Goal: Check status: Check status

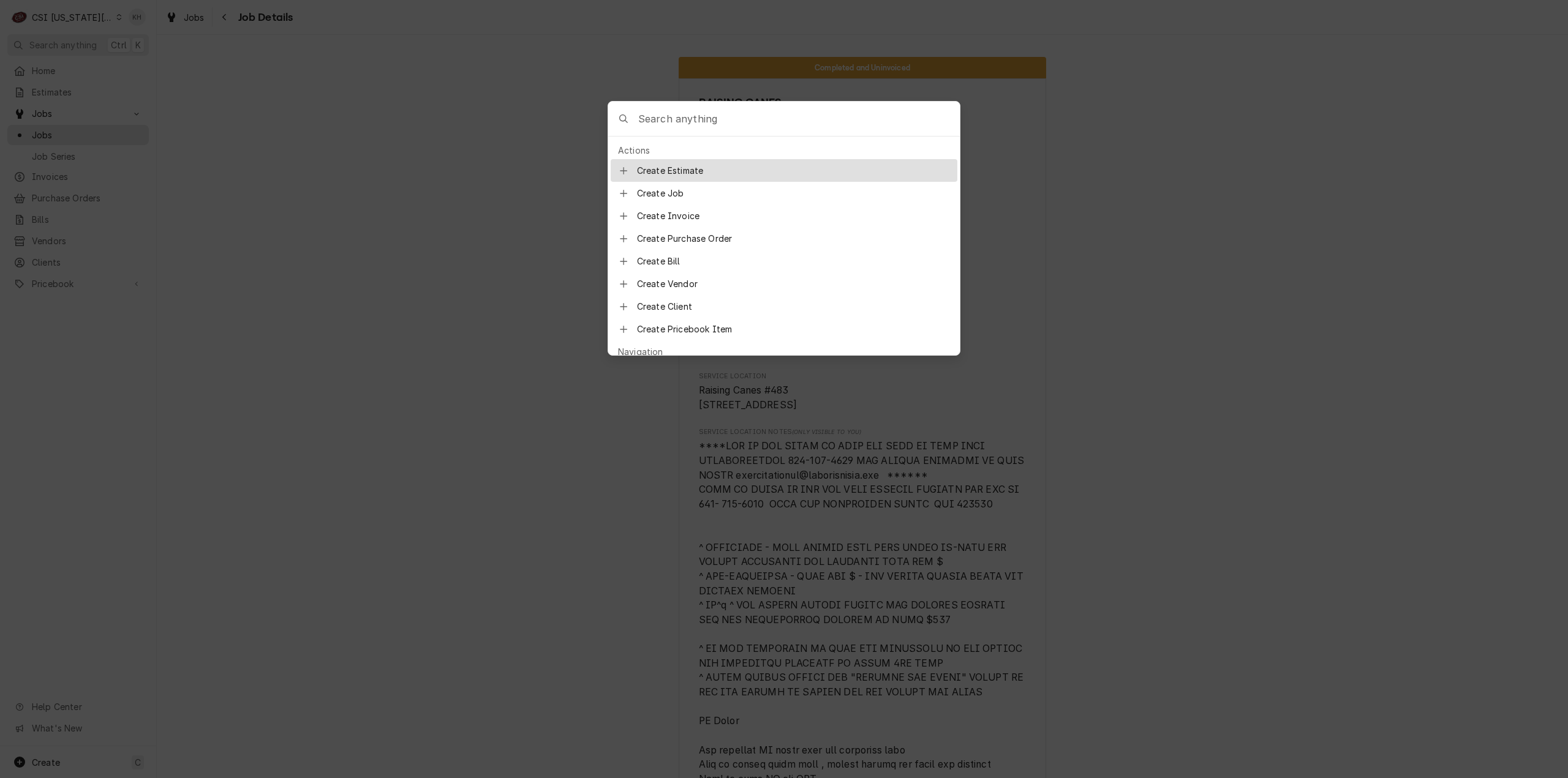
scroll to position [3279, 0]
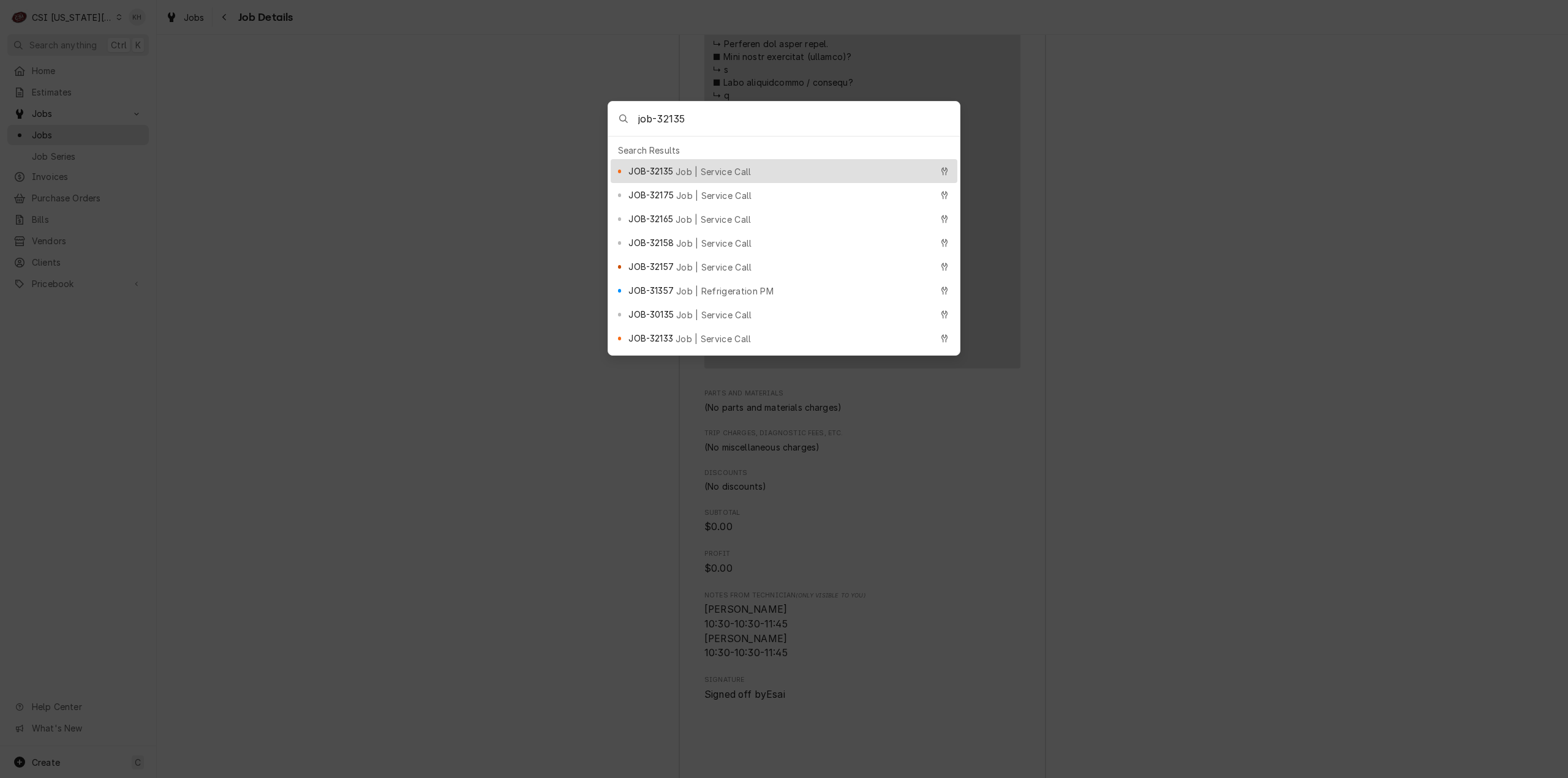
type input "job-32135"
click at [739, 169] on div "JOB-32135 Job | Service Call" at bounding box center [779, 171] width 302 height 14
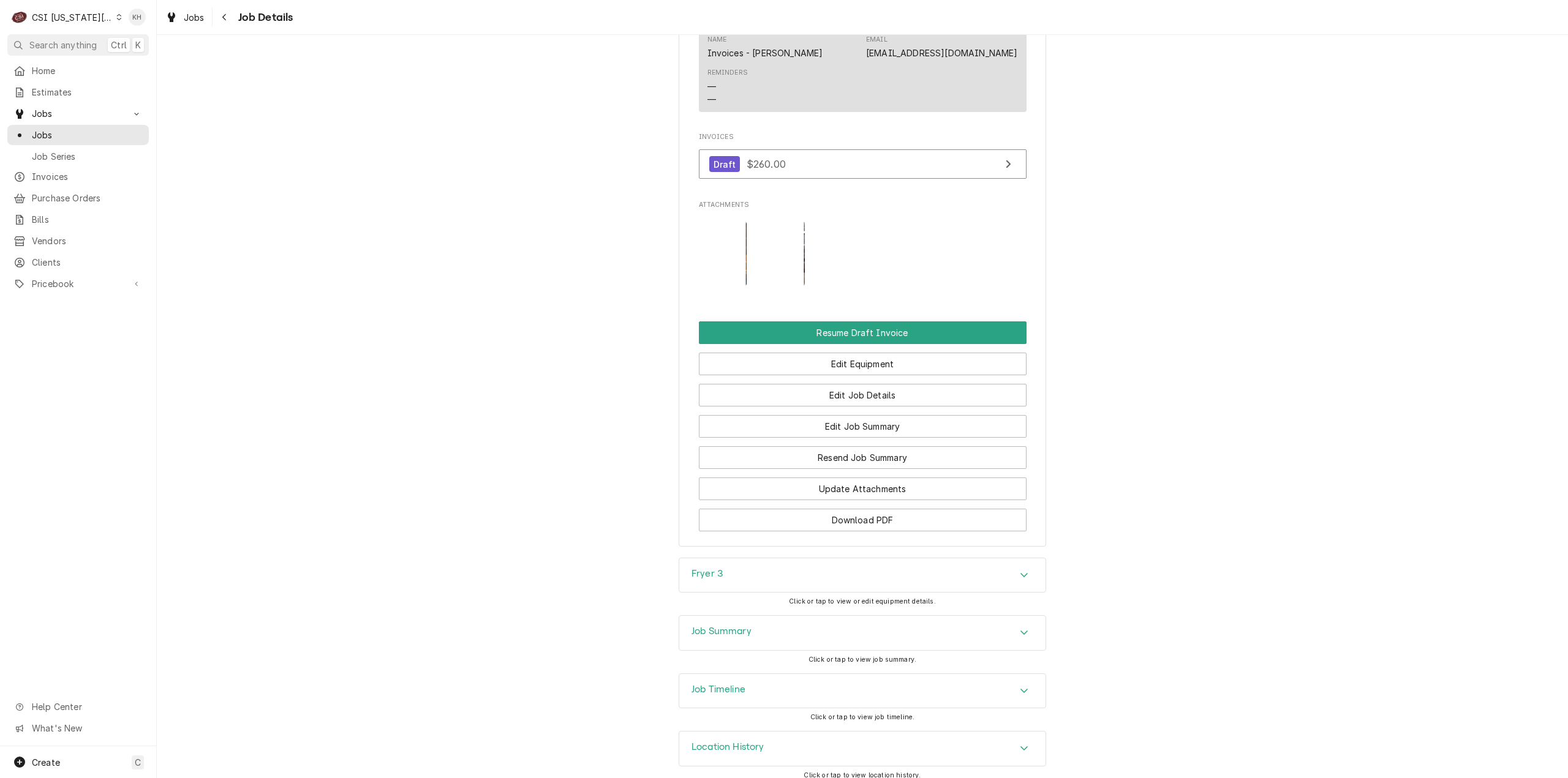
scroll to position [1889, 0]
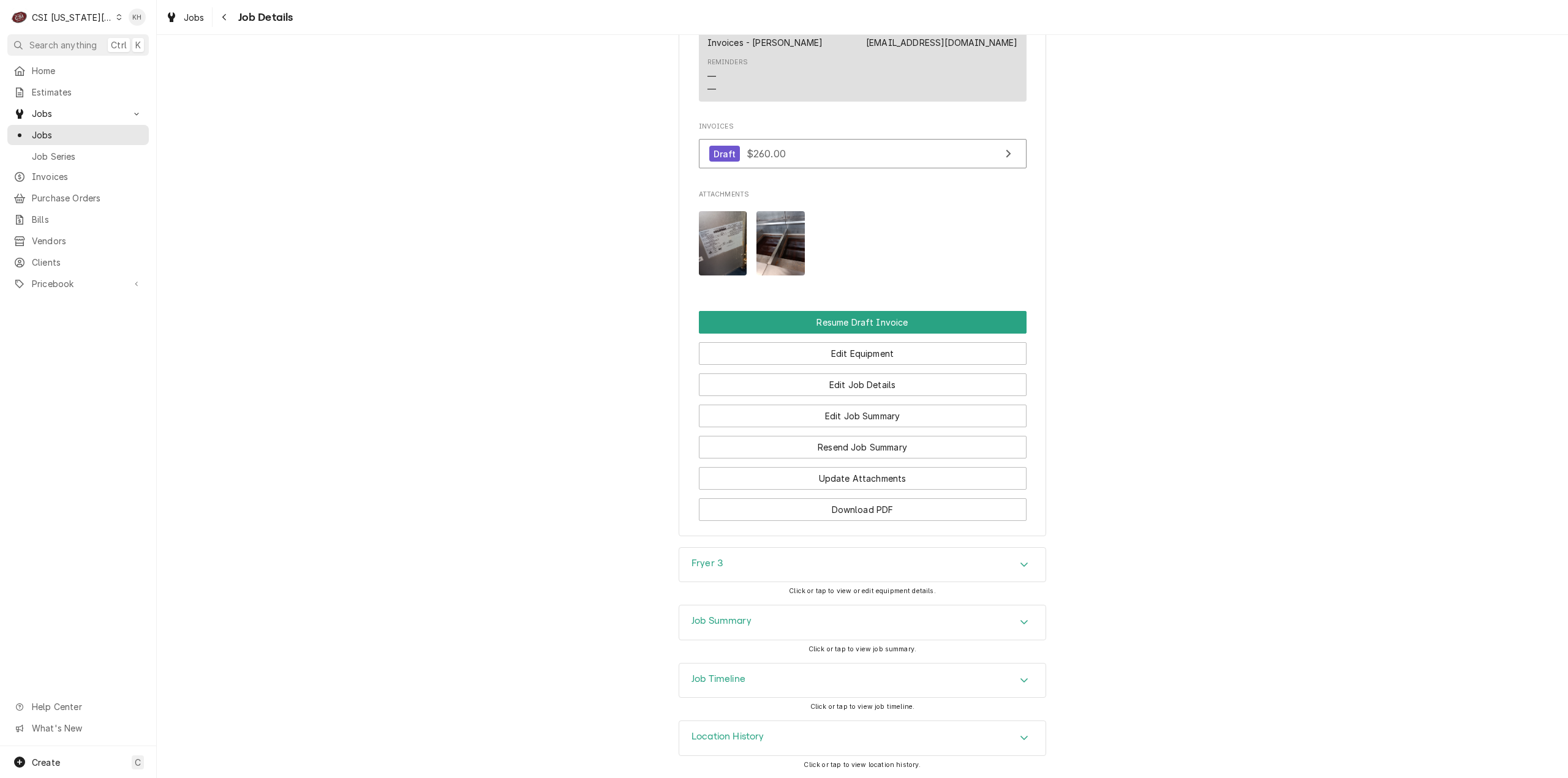
click at [731, 629] on div "Job Summary" at bounding box center [722, 623] width 60 height 15
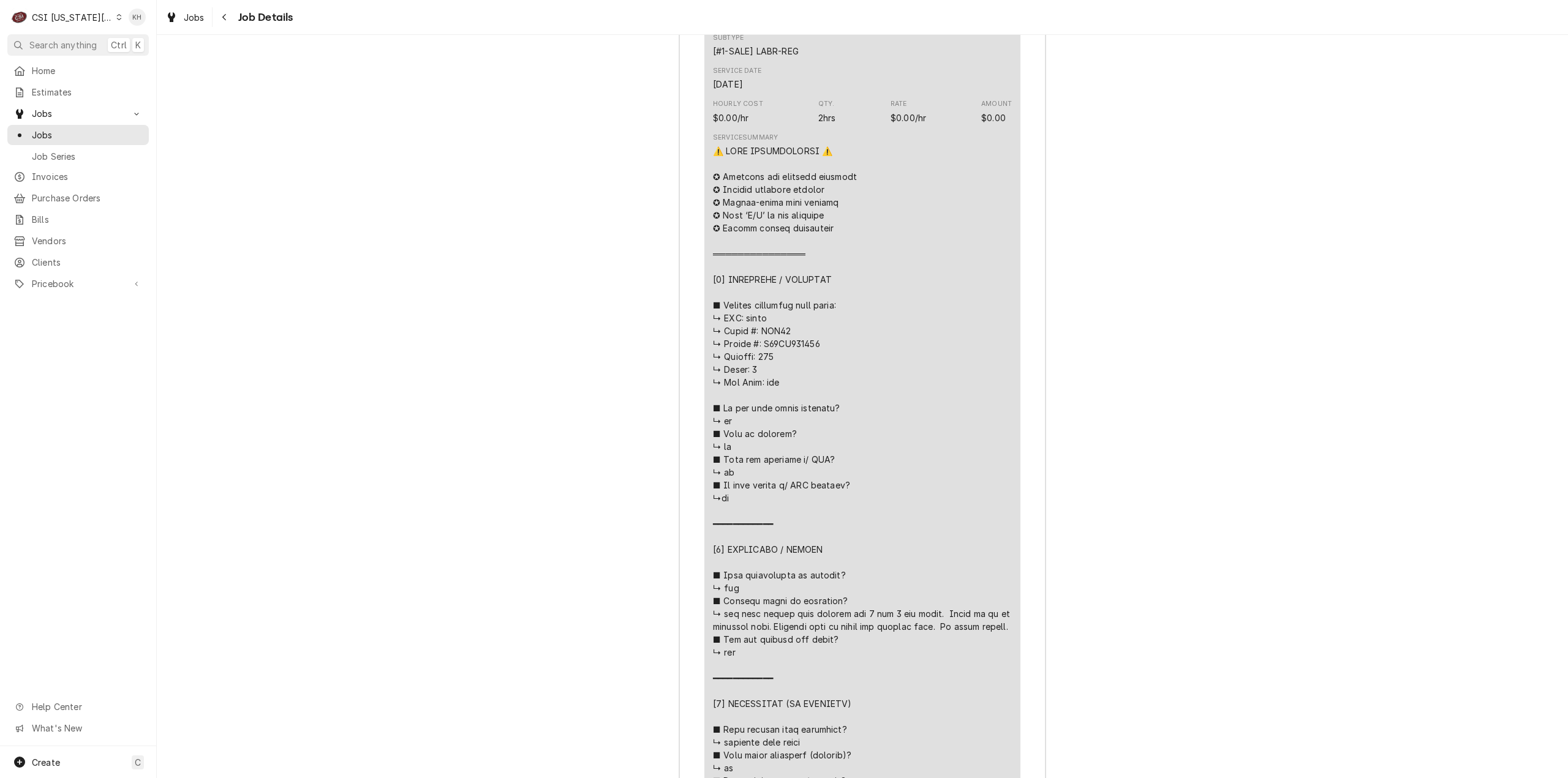
scroll to position [3175, 0]
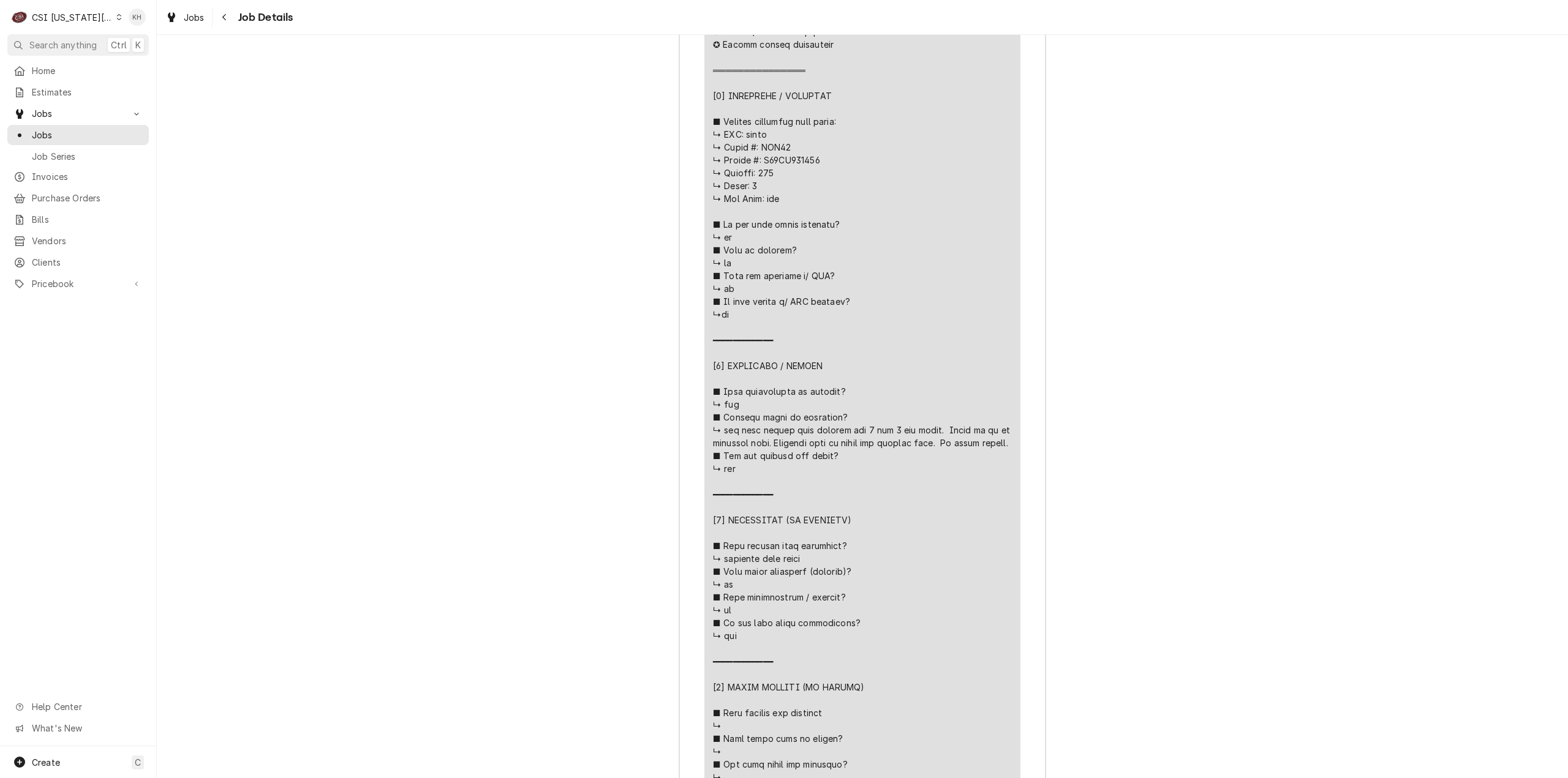
drag, startPoint x: 69, startPoint y: 44, endPoint x: 233, endPoint y: 91, distance: 170.6
click at [69, 45] on span "Search anything" at bounding box center [63, 45] width 67 height 13
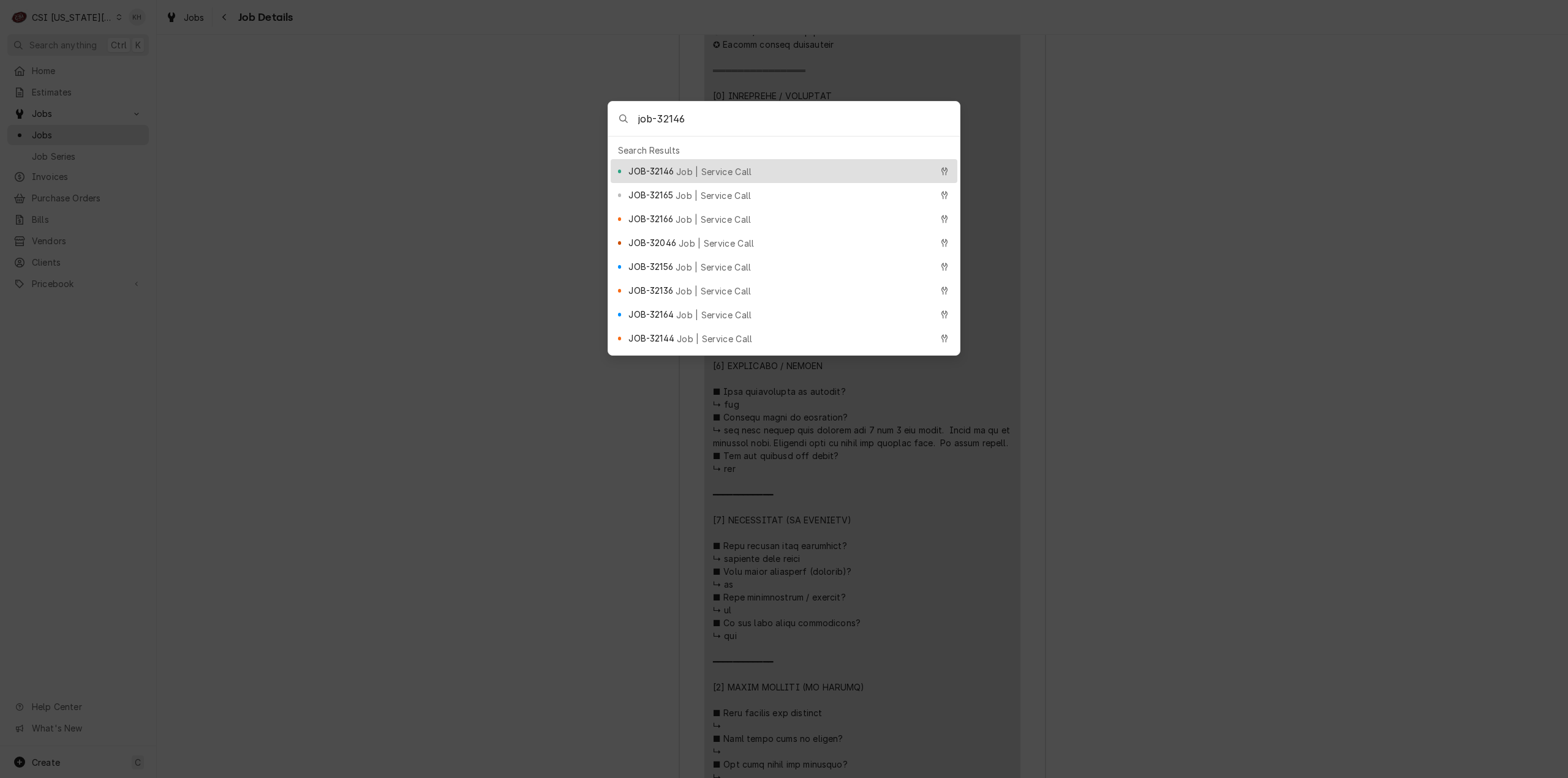
type input "job-32146"
click at [734, 171] on span "Job | Service Call" at bounding box center [714, 171] width 76 height 13
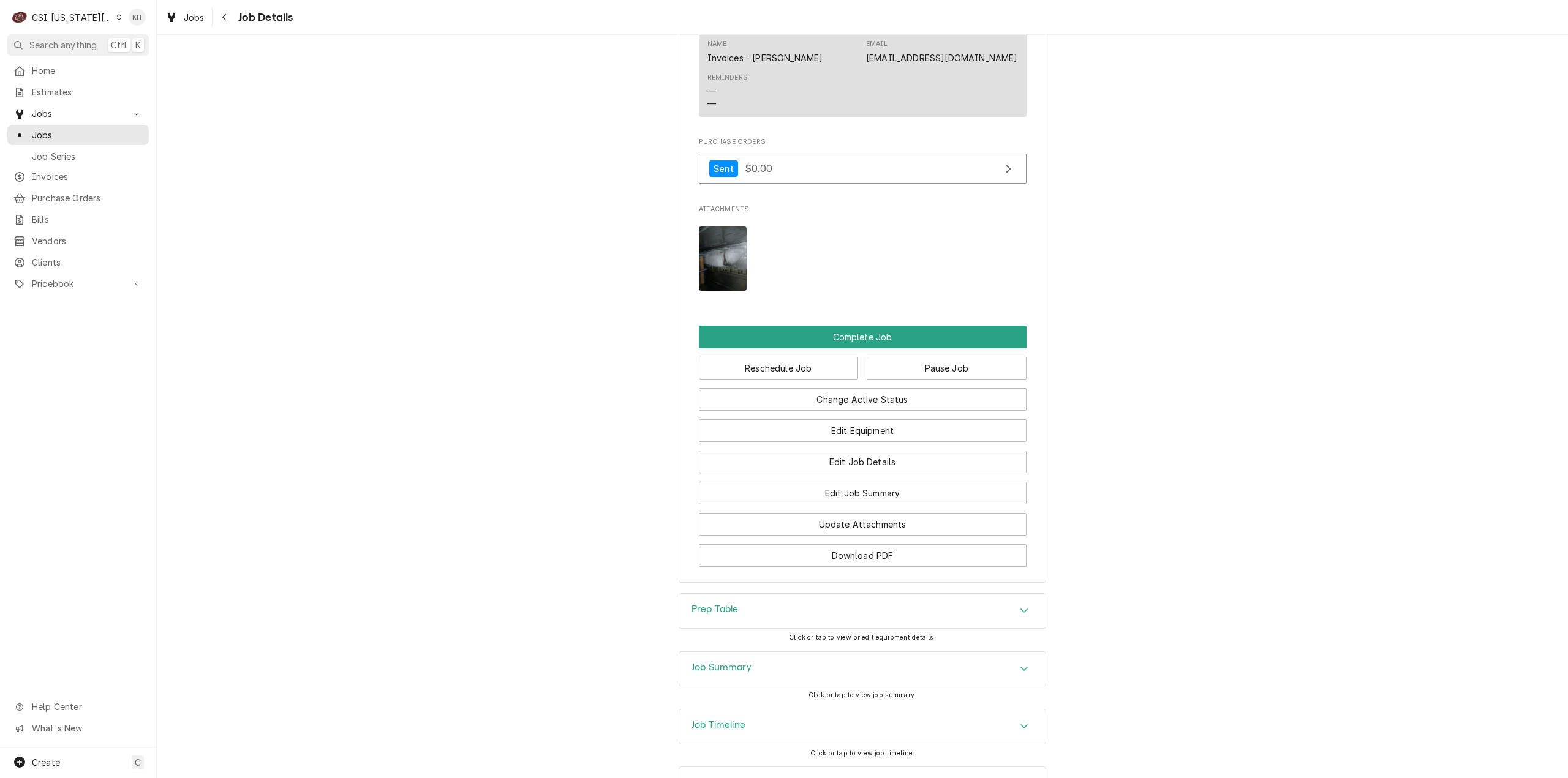
scroll to position [2203, 0]
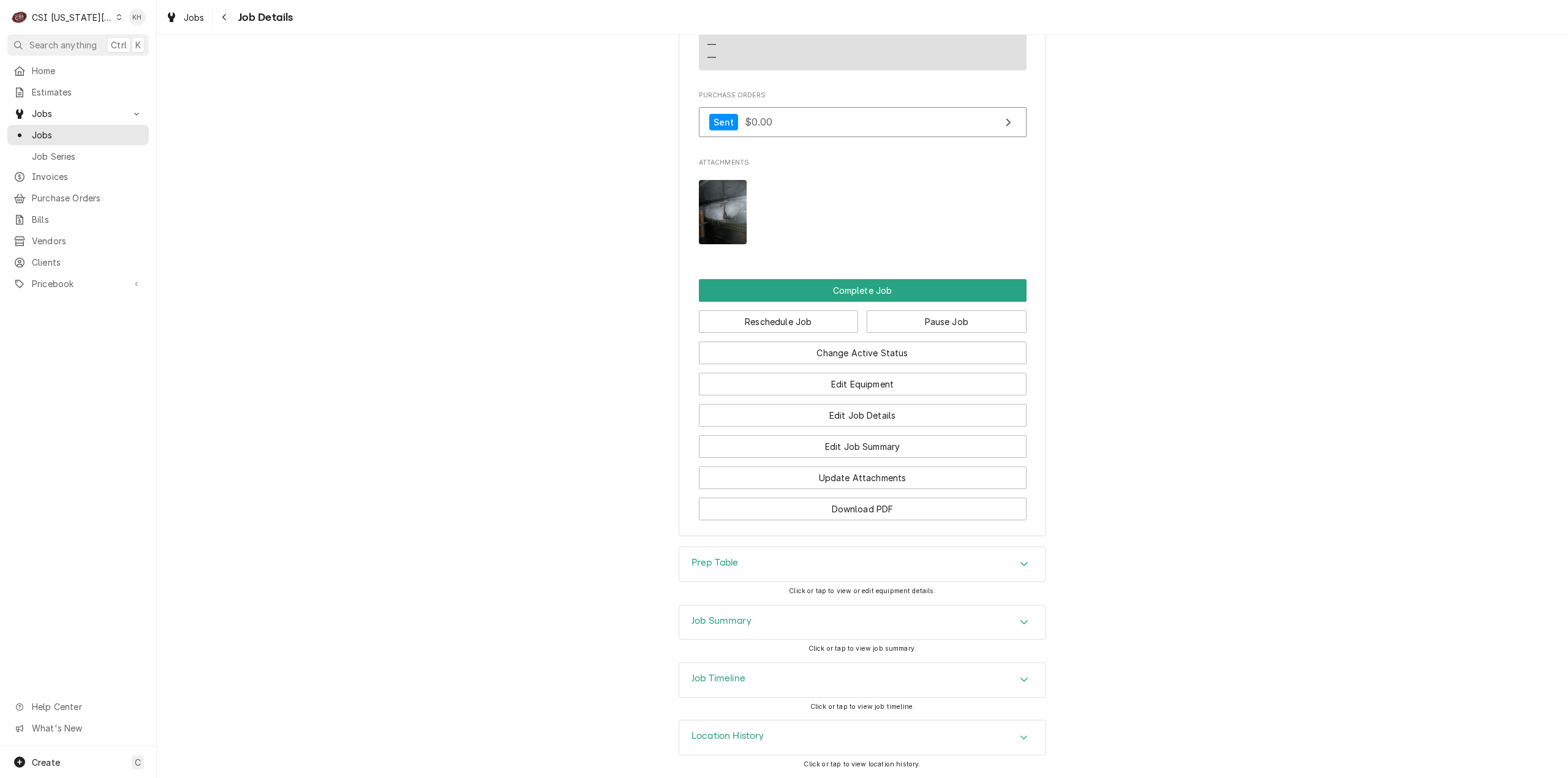
click at [760, 621] on div "Job Summary" at bounding box center [862, 622] width 366 height 34
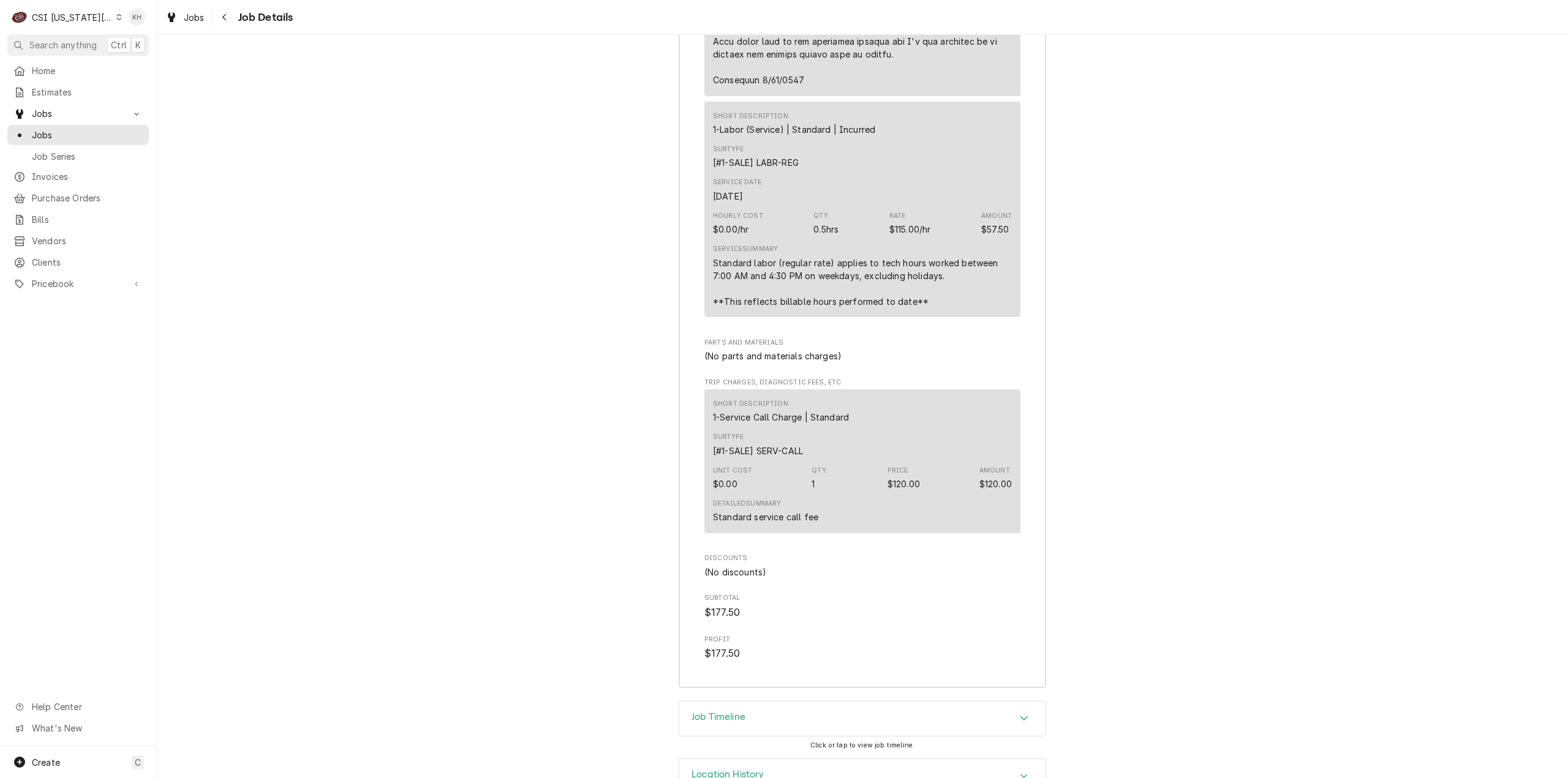
scroll to position [4196, 0]
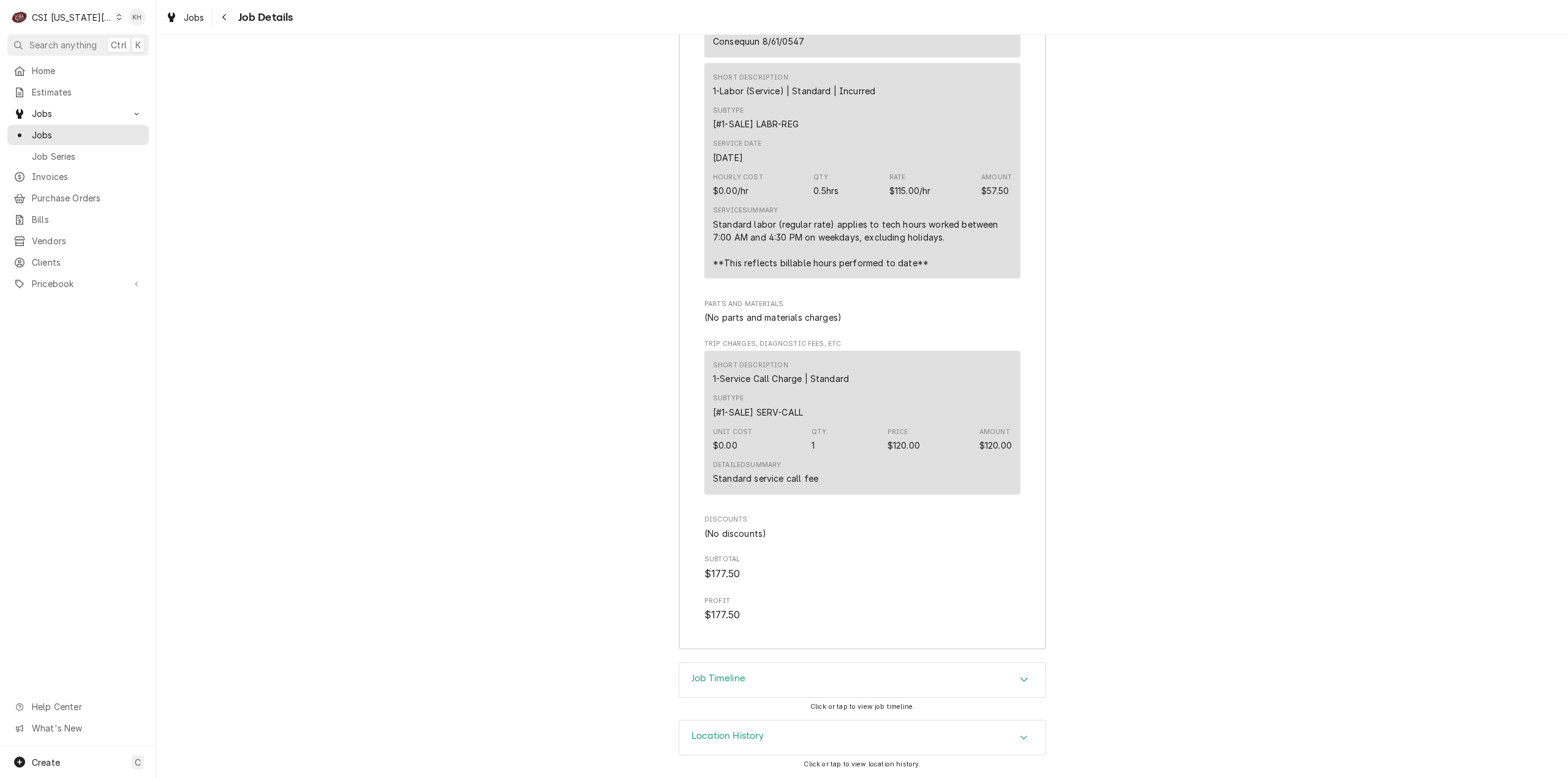
click at [736, 680] on h3 "Job Timeline" at bounding box center [718, 678] width 54 height 11
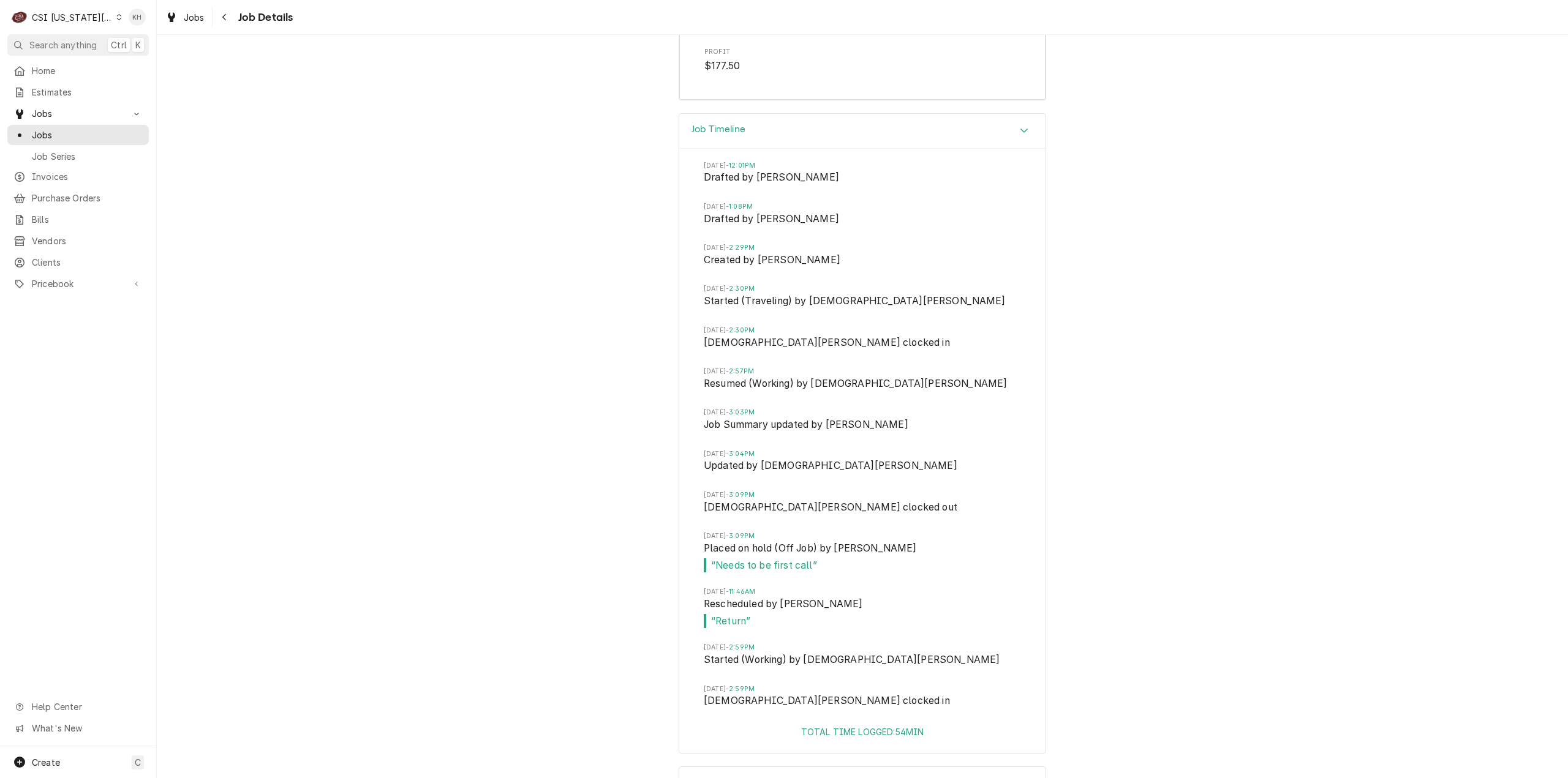
scroll to position [4791, 0]
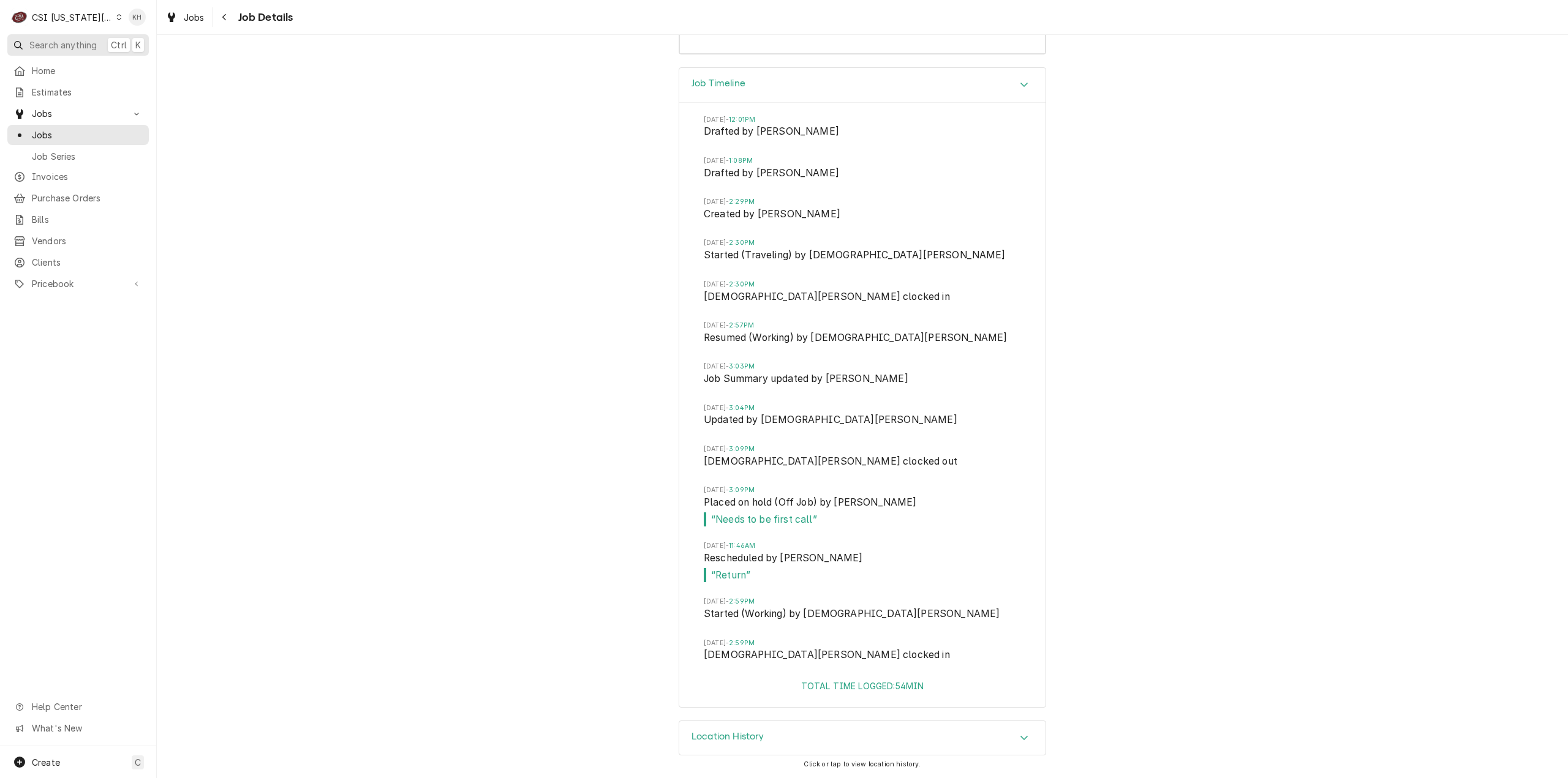
click at [50, 47] on span "Search anything" at bounding box center [63, 45] width 67 height 13
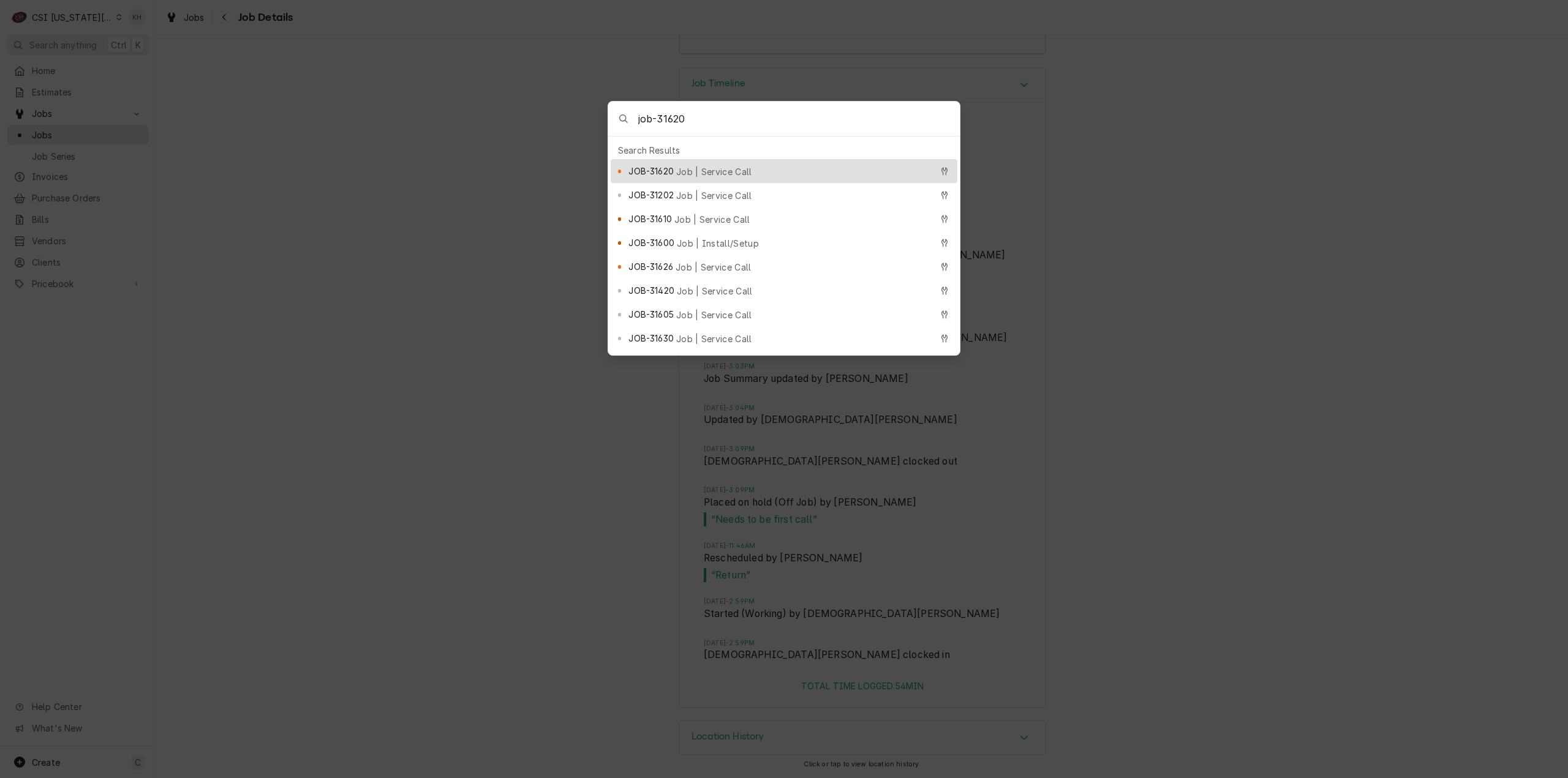
type input "job-31620"
click at [755, 164] on div "JOB-31620 Job | Service Call" at bounding box center [779, 171] width 302 height 14
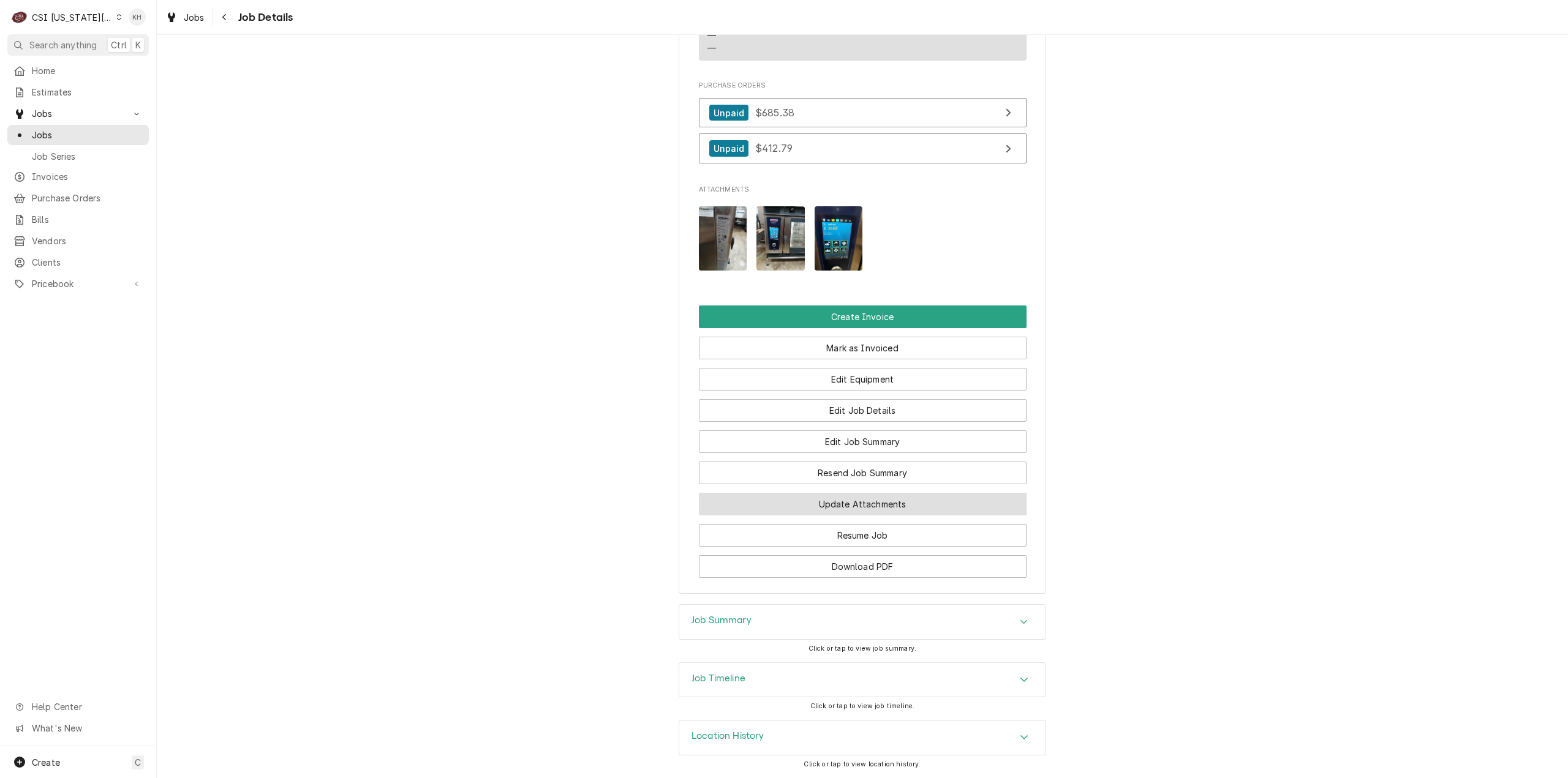
scroll to position [1386, 0]
click at [715, 677] on h3 "Job Timeline" at bounding box center [718, 678] width 54 height 11
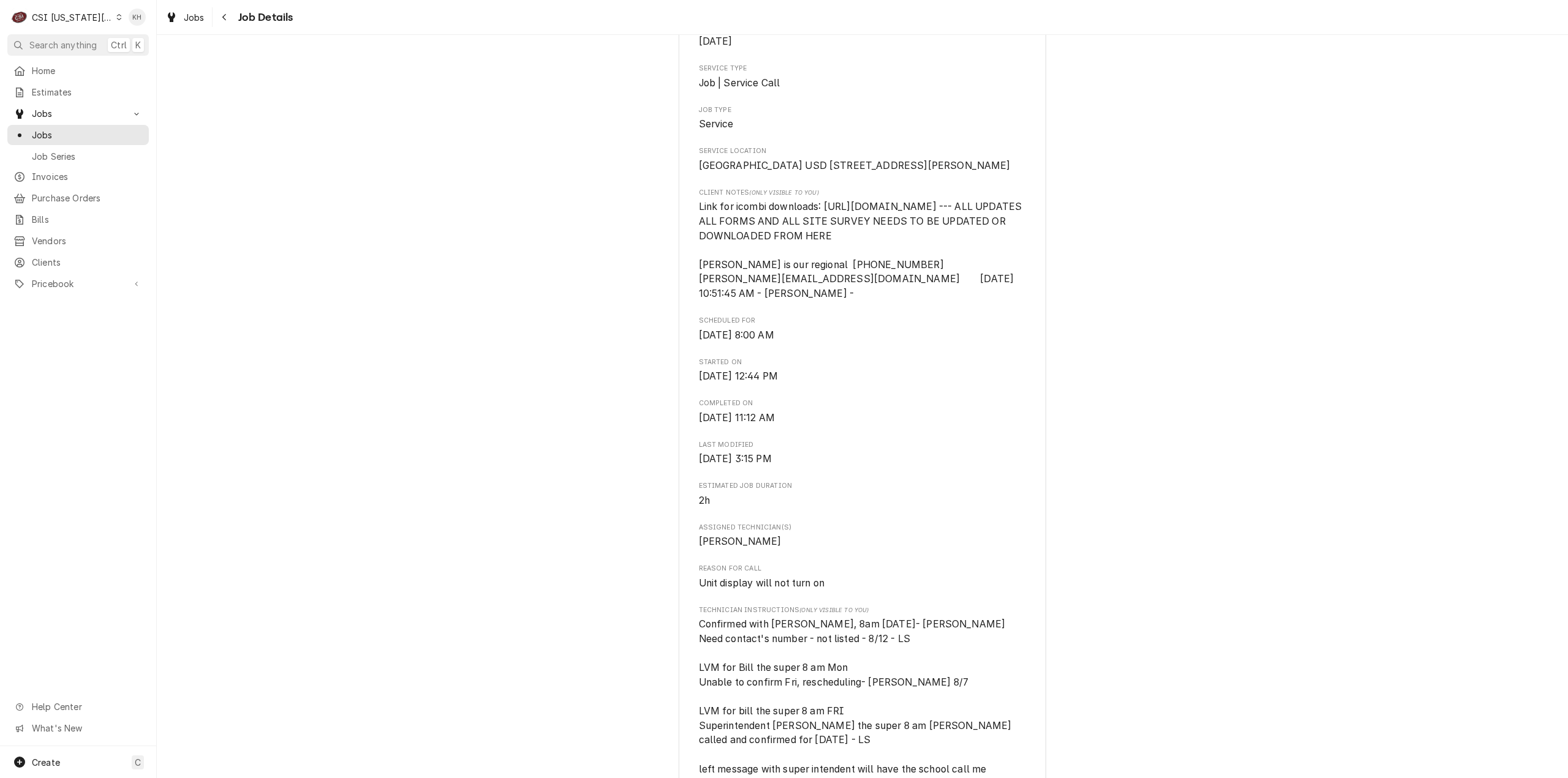
scroll to position [0, 0]
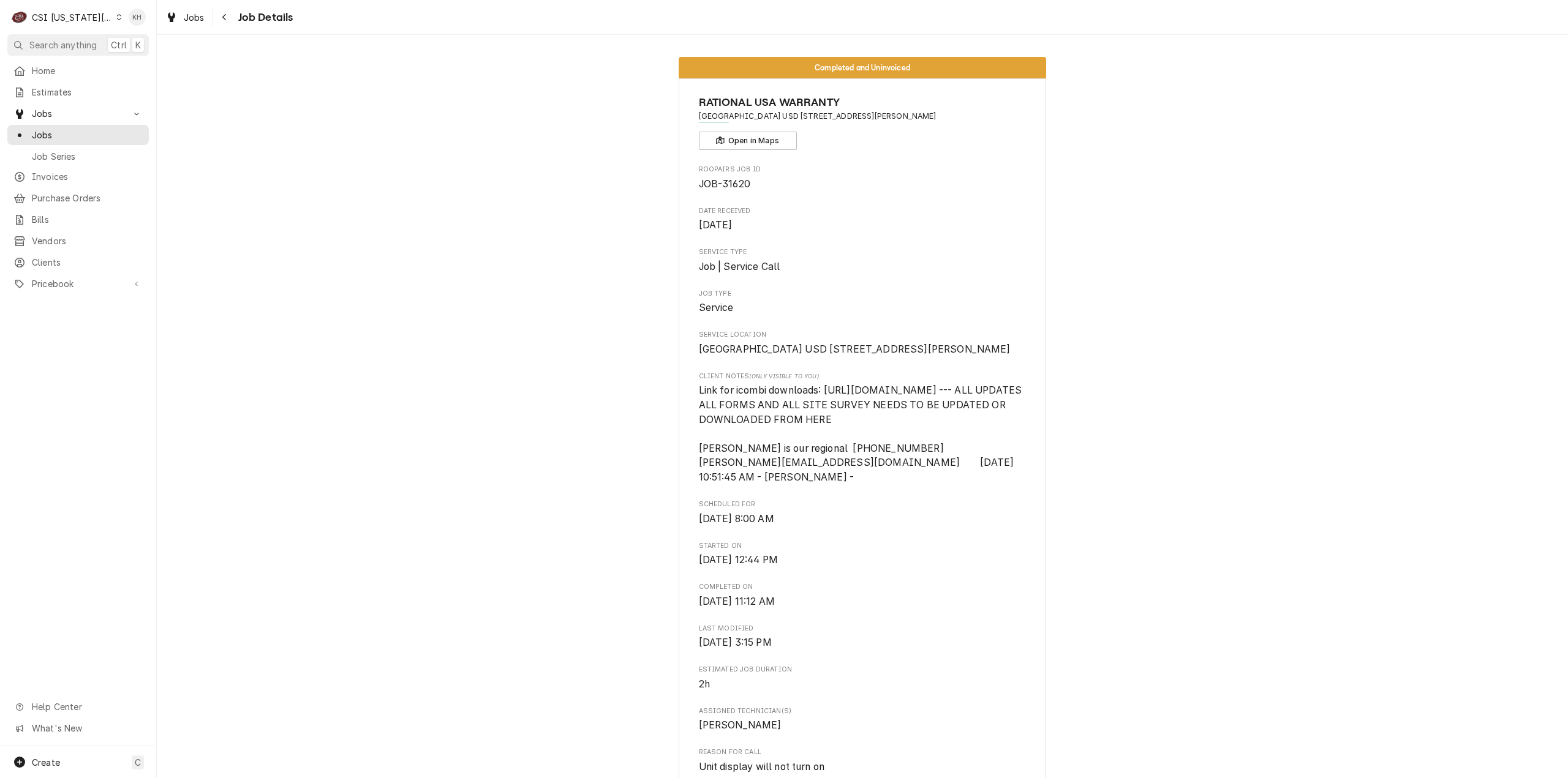
drag, startPoint x: 67, startPoint y: 39, endPoint x: 392, endPoint y: 81, distance: 327.7
click at [67, 39] on span "Search anything" at bounding box center [63, 45] width 67 height 13
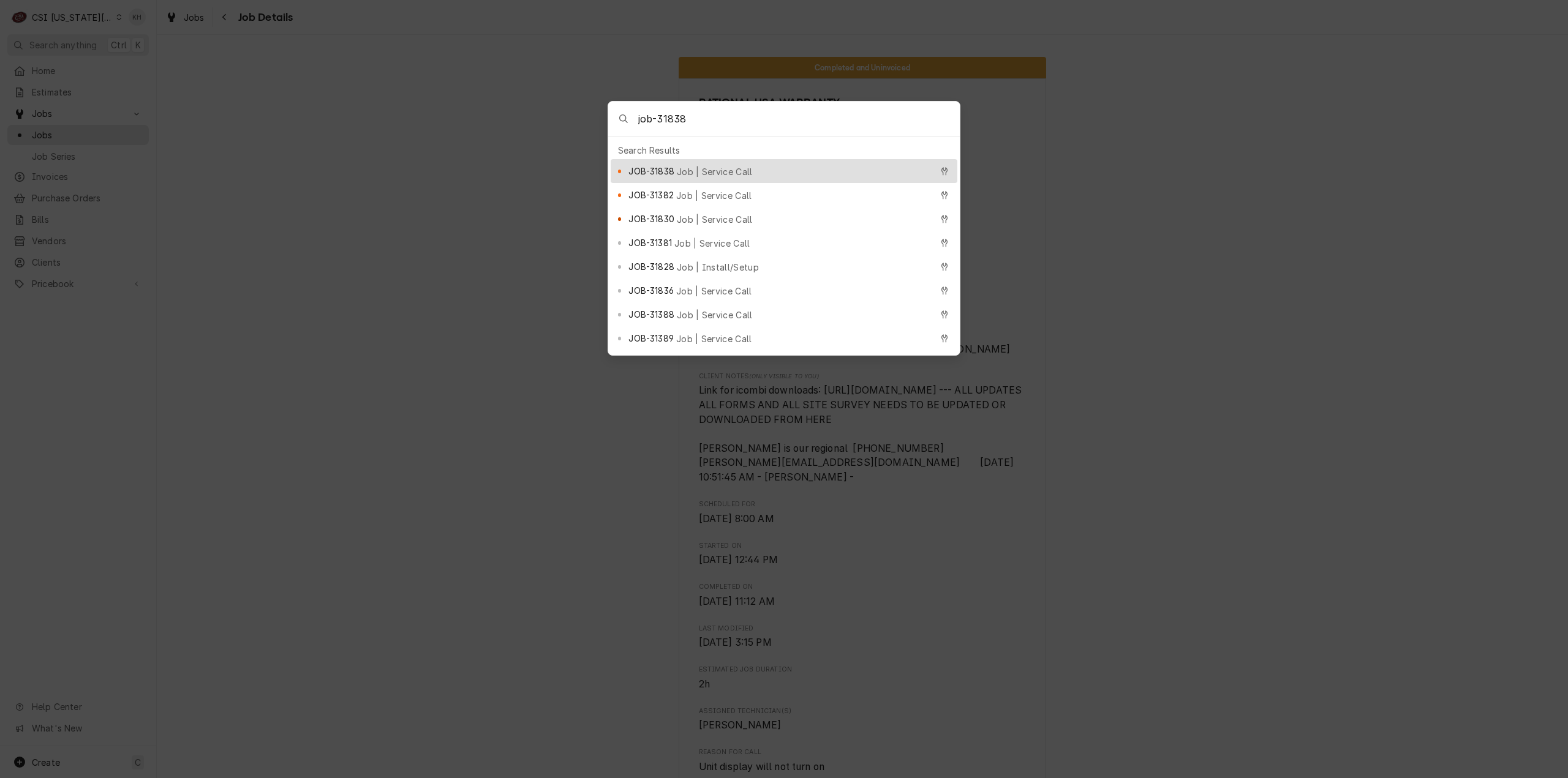
type input "job-31838"
click at [673, 165] on span "JOB-31838" at bounding box center [651, 171] width 45 height 13
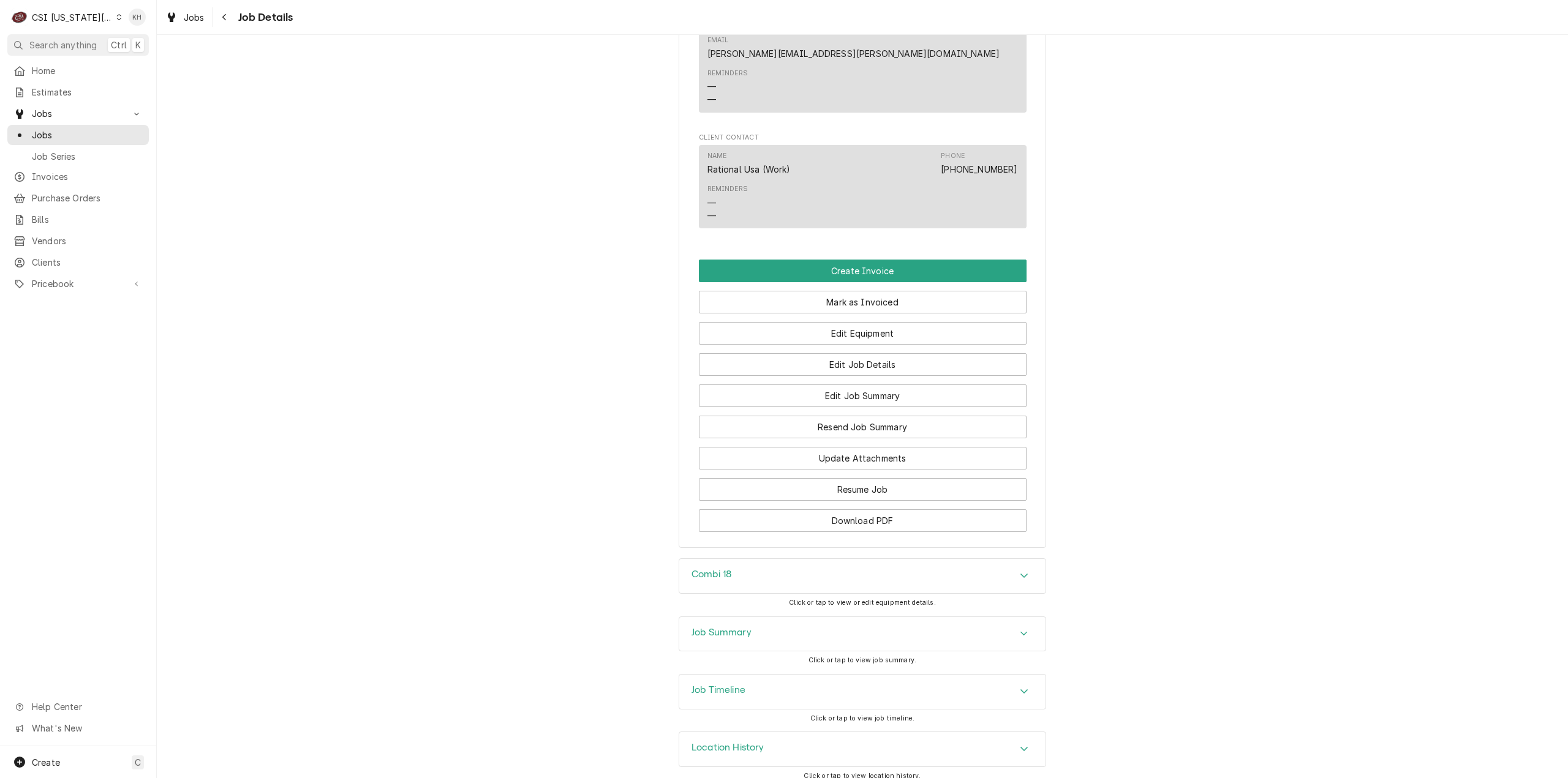
scroll to position [956, 0]
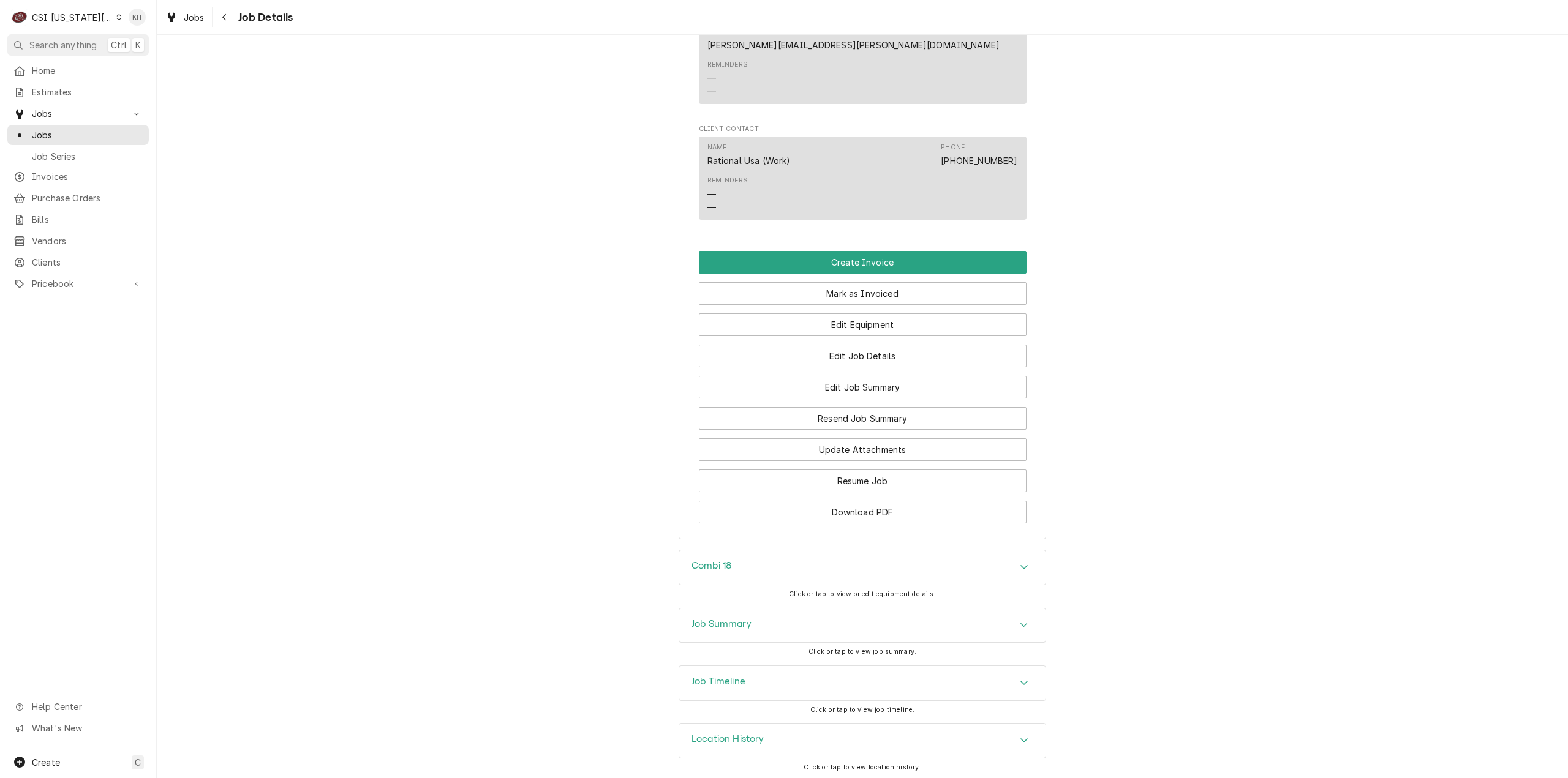
click at [742, 677] on h3 "Job Timeline" at bounding box center [718, 681] width 54 height 11
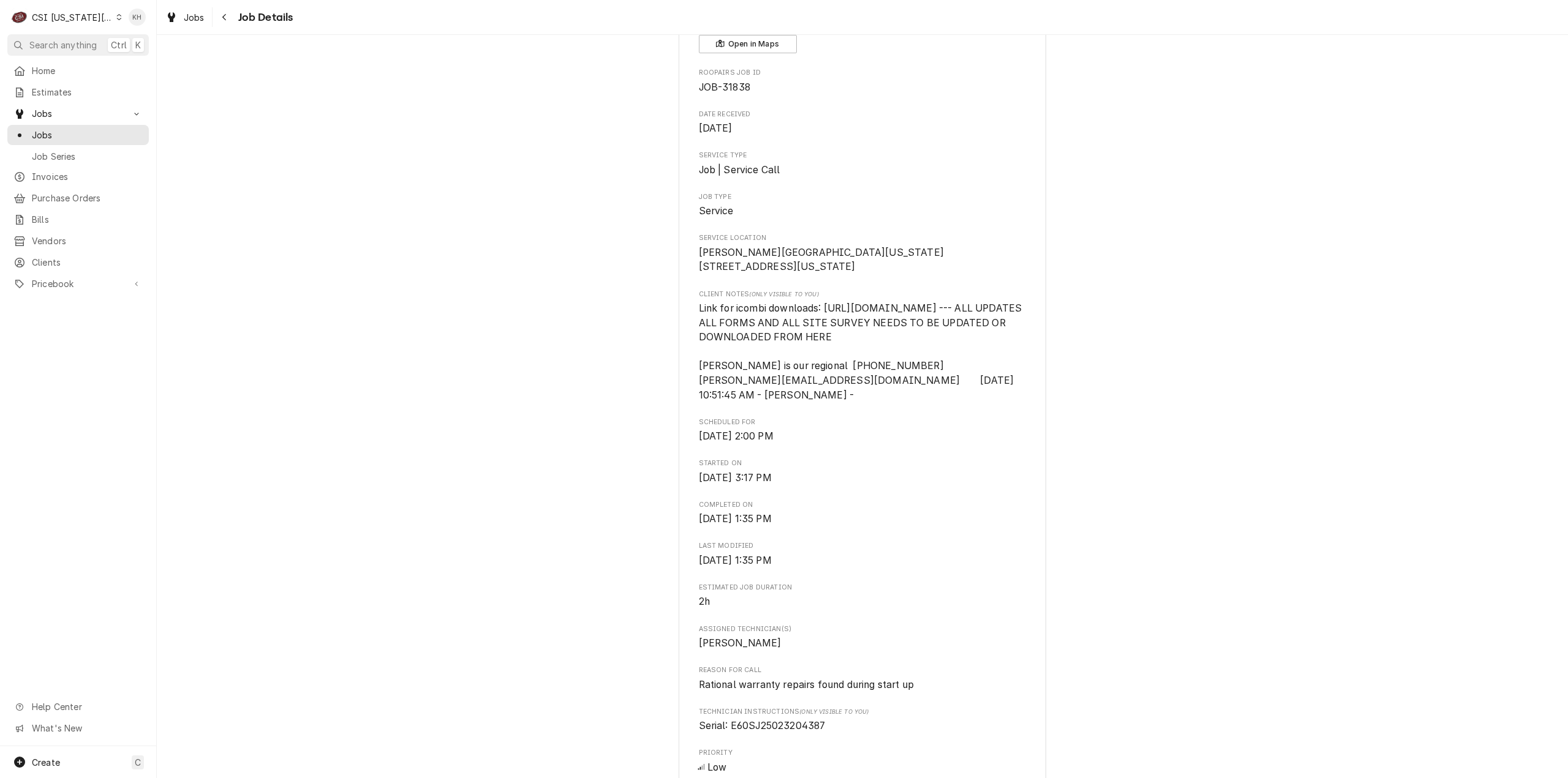
scroll to position [0, 0]
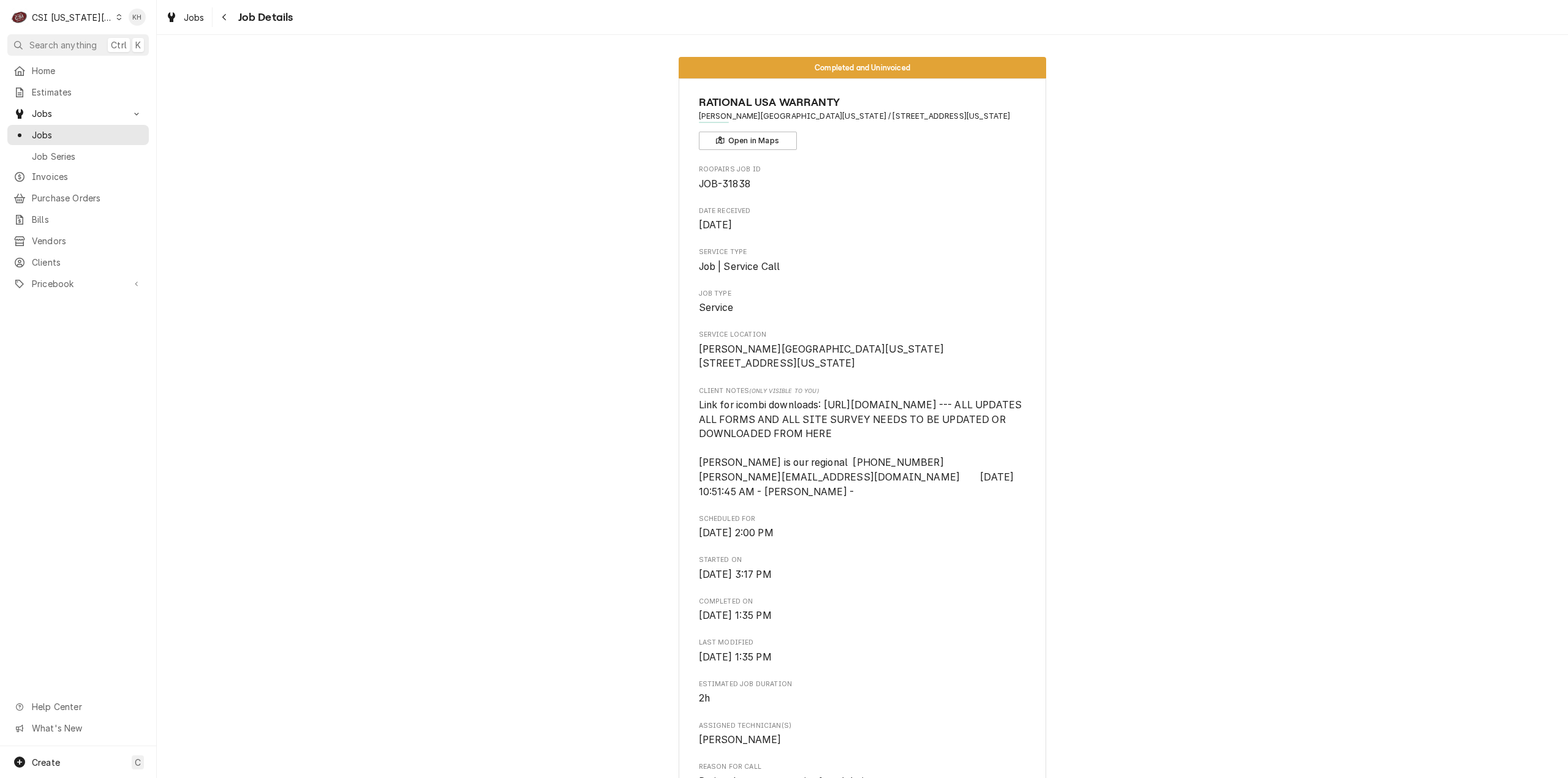
click at [597, 282] on div "Completed and Uninvoiced RATIONAL [GEOGRAPHIC_DATA] WARRANTY [PERSON_NAME][GEOG…" at bounding box center [862, 777] width 1411 height 1458
click at [603, 288] on div "Completed and Uninvoiced RATIONAL USA WARRANTY David Booth Kansas Memorial Stad…" at bounding box center [862, 777] width 1411 height 1458
